Goal: Information Seeking & Learning: Check status

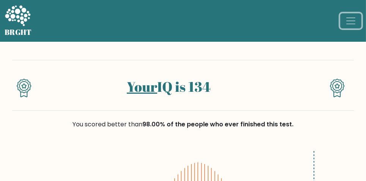
click at [354, 21] on span "Toggle navigation" at bounding box center [350, 20] width 11 height 11
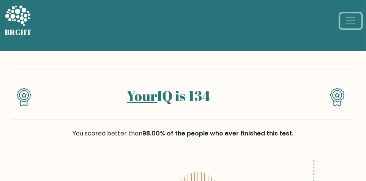
click at [352, 24] on span "Toggle navigation" at bounding box center [350, 20] width 11 height 11
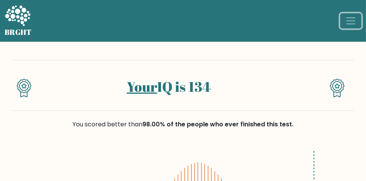
click at [351, 22] on span "Toggle navigation" at bounding box center [350, 20] width 11 height 11
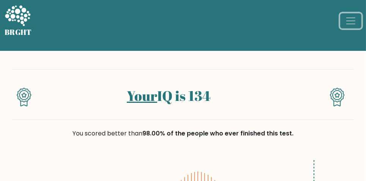
click at [350, 22] on span "Toggle navigation" at bounding box center [350, 20] width 11 height 11
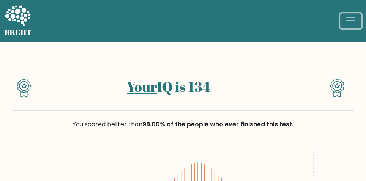
click at [349, 25] on span "Toggle navigation" at bounding box center [350, 20] width 11 height 11
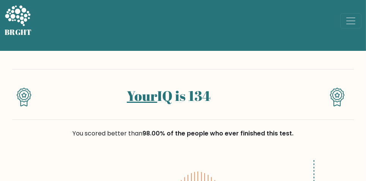
click at [143, 101] on link "Your" at bounding box center [142, 95] width 30 height 19
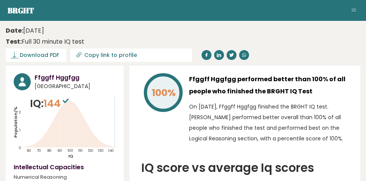
click at [354, 9] on span "Toggle navigation" at bounding box center [353, 9] width 5 height 0
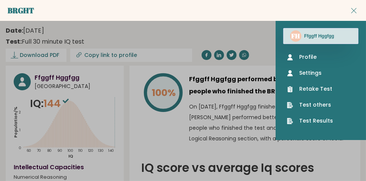
click at [219, 120] on p "On October 06, 2025, Ffggff Hggfgg finished the BRGHT IQ test. Ffggff performed…" at bounding box center [270, 122] width 163 height 43
click at [252, 35] on div "Date: October 06, 2025 Test: Full 30 minute IQ test" at bounding box center [177, 36] width 343 height 20
click at [273, 143] on p "On October 06, 2025, Ffggff Hggfgg finished the BRGHT IQ test. Ffggff performed…" at bounding box center [270, 122] width 163 height 43
click at [266, 33] on div "Date: October 06, 2025 Test: Full 30 minute IQ test" at bounding box center [177, 36] width 343 height 20
click at [355, 7] on button "Toggle navigation" at bounding box center [353, 10] width 9 height 9
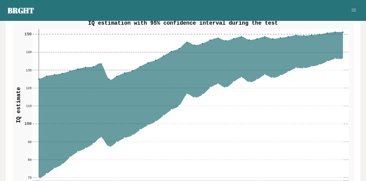
scroll to position [968, 0]
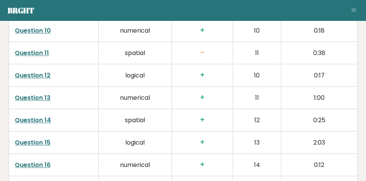
click at [31, 51] on link "Question 11" at bounding box center [32, 53] width 34 height 9
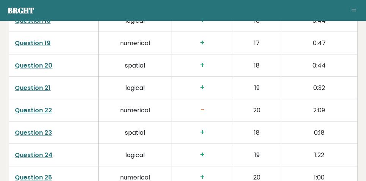
scroll to position [1625, 0]
click at [44, 112] on link "Question 22" at bounding box center [33, 110] width 37 height 9
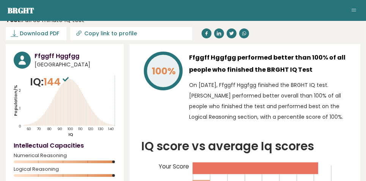
scroll to position [0, 0]
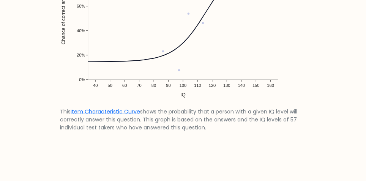
scroll to position [553, 0]
